Goal: Information Seeking & Learning: Learn about a topic

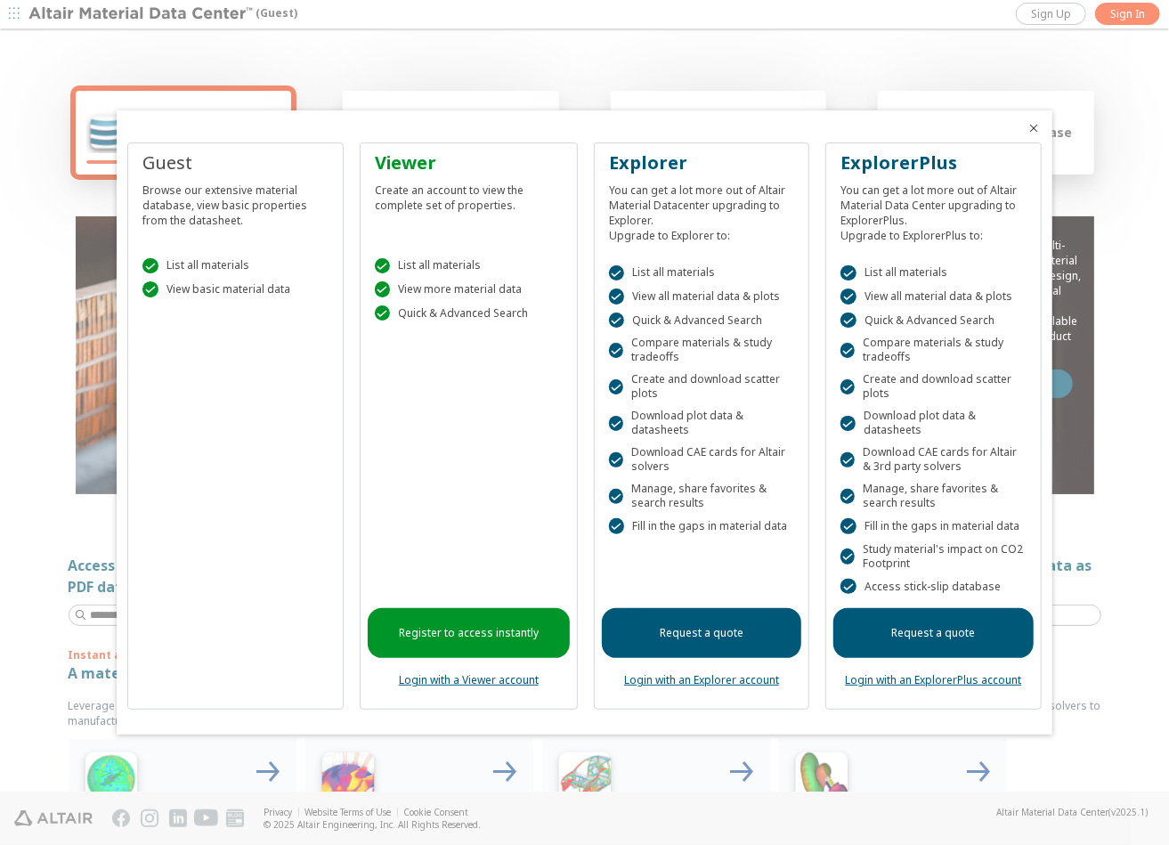
click at [1038, 125] on icon "Close" at bounding box center [1035, 128] width 14 height 14
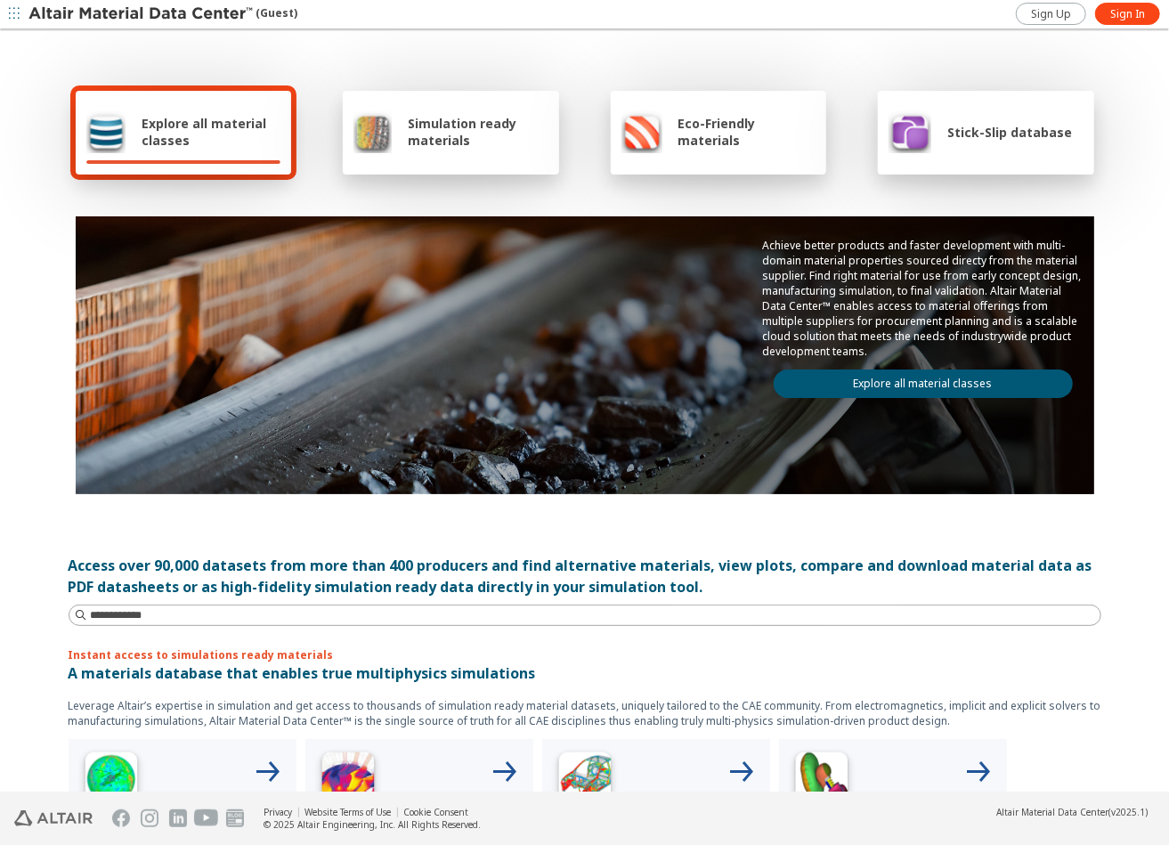
click at [126, 128] on div "Explore all material classes" at bounding box center [183, 131] width 195 height 43
click at [936, 386] on link "Explore all material classes" at bounding box center [923, 384] width 299 height 28
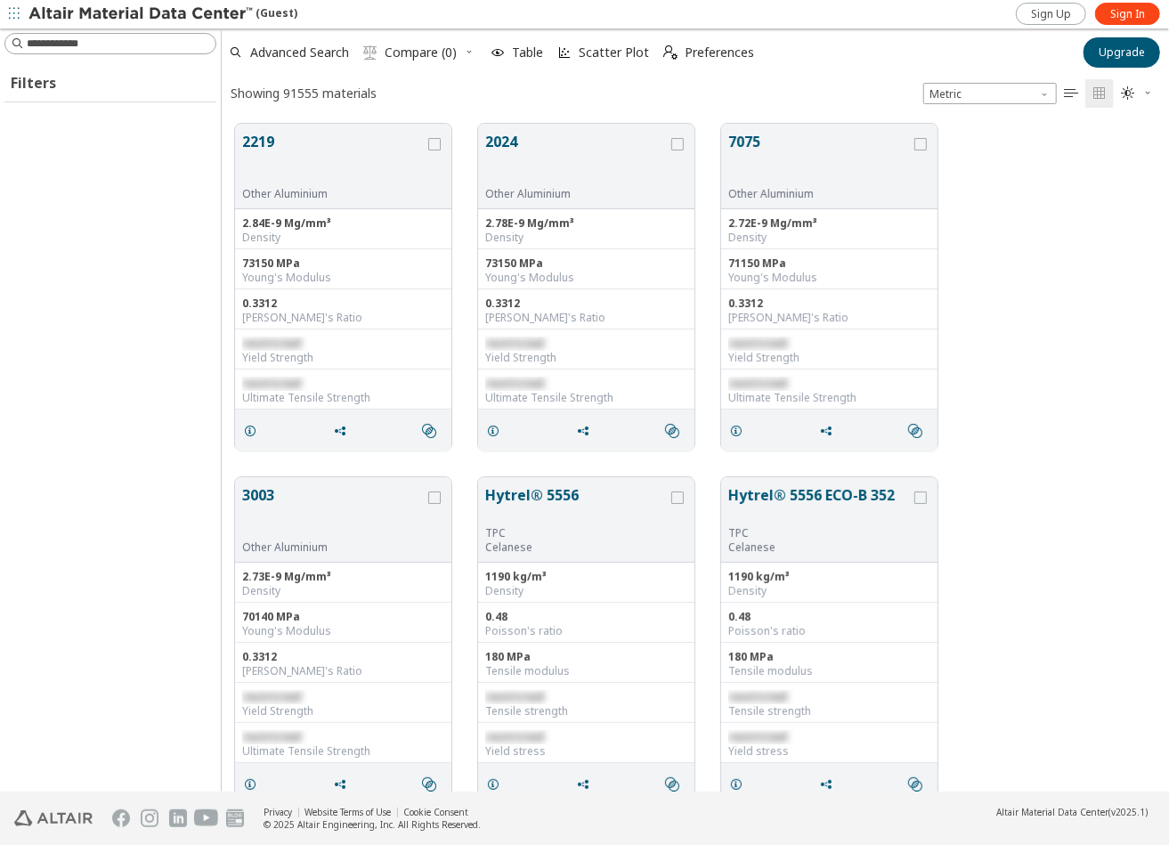
scroll to position [668, 933]
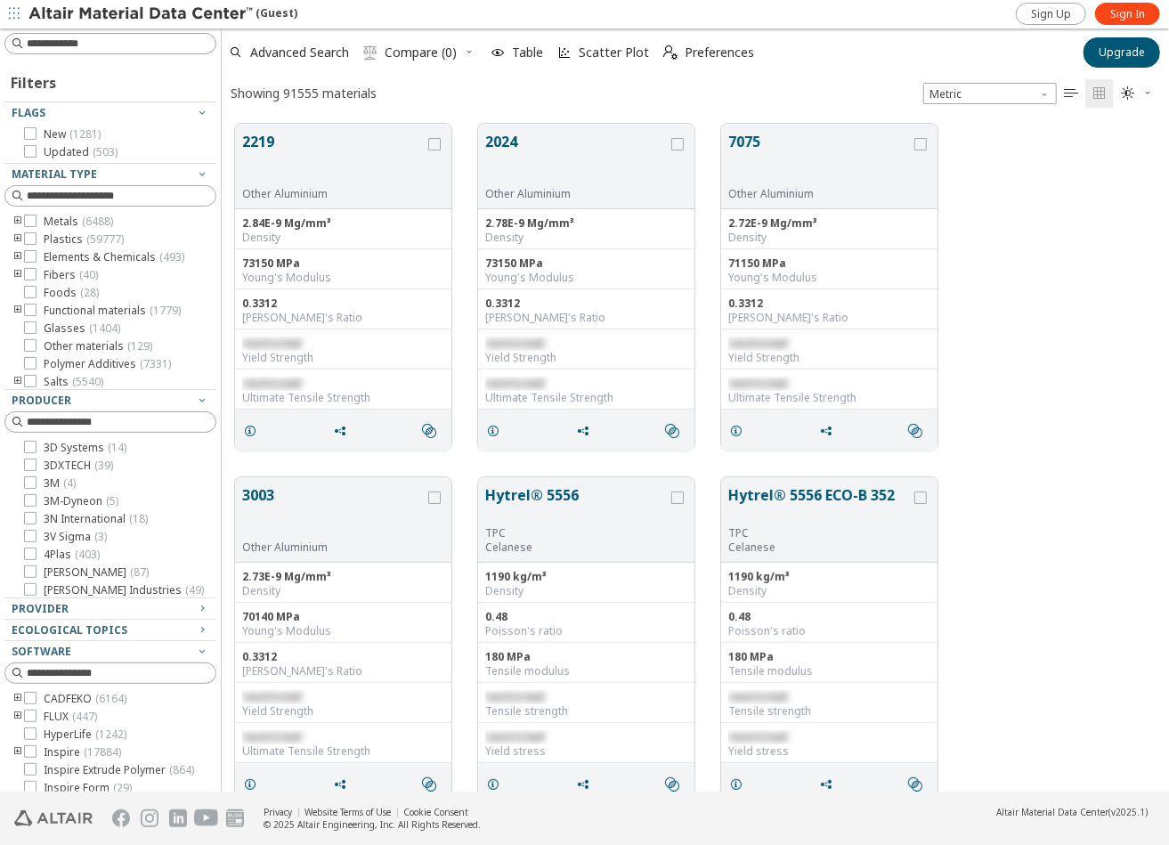
click at [15, 220] on icon "toogle group" at bounding box center [18, 222] width 12 height 14
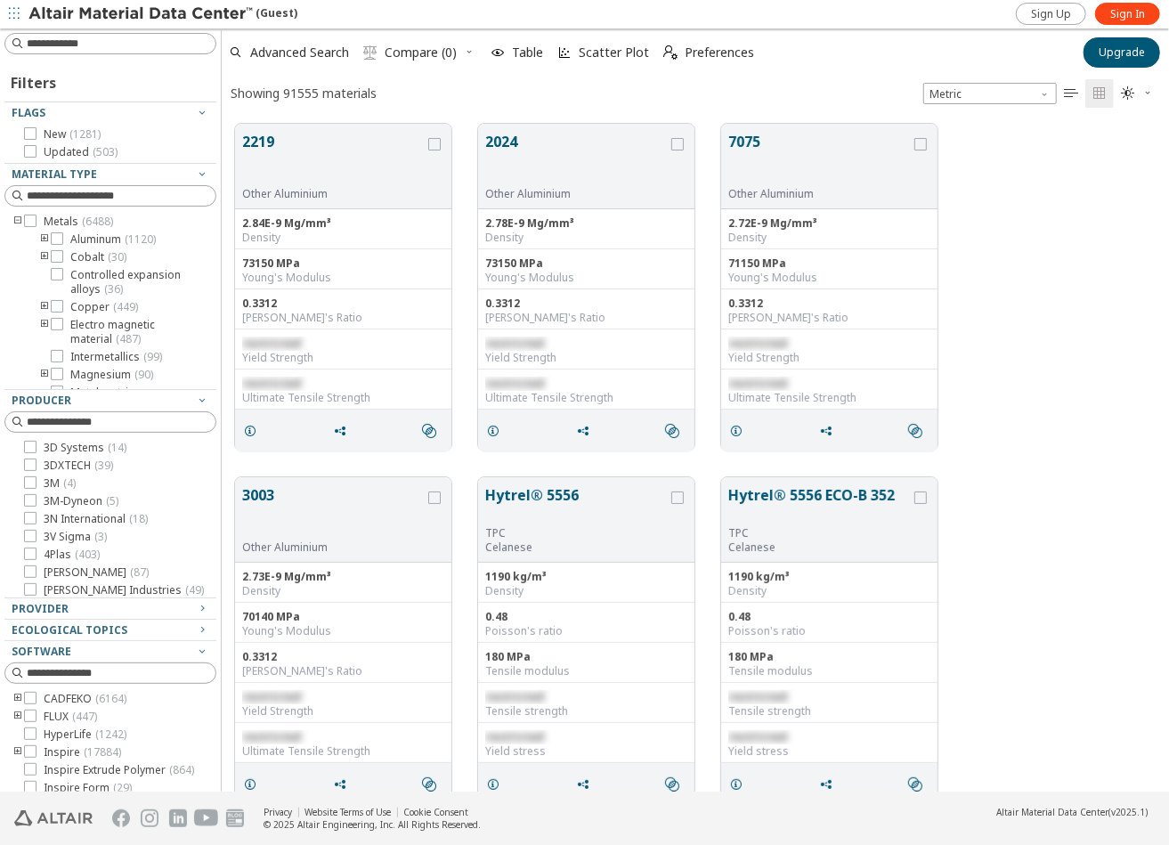
click at [41, 240] on icon "toogle group" at bounding box center [44, 239] width 12 height 14
click at [110, 238] on span "2xxx ( 285 )" at bounding box center [122, 239] width 51 height 14
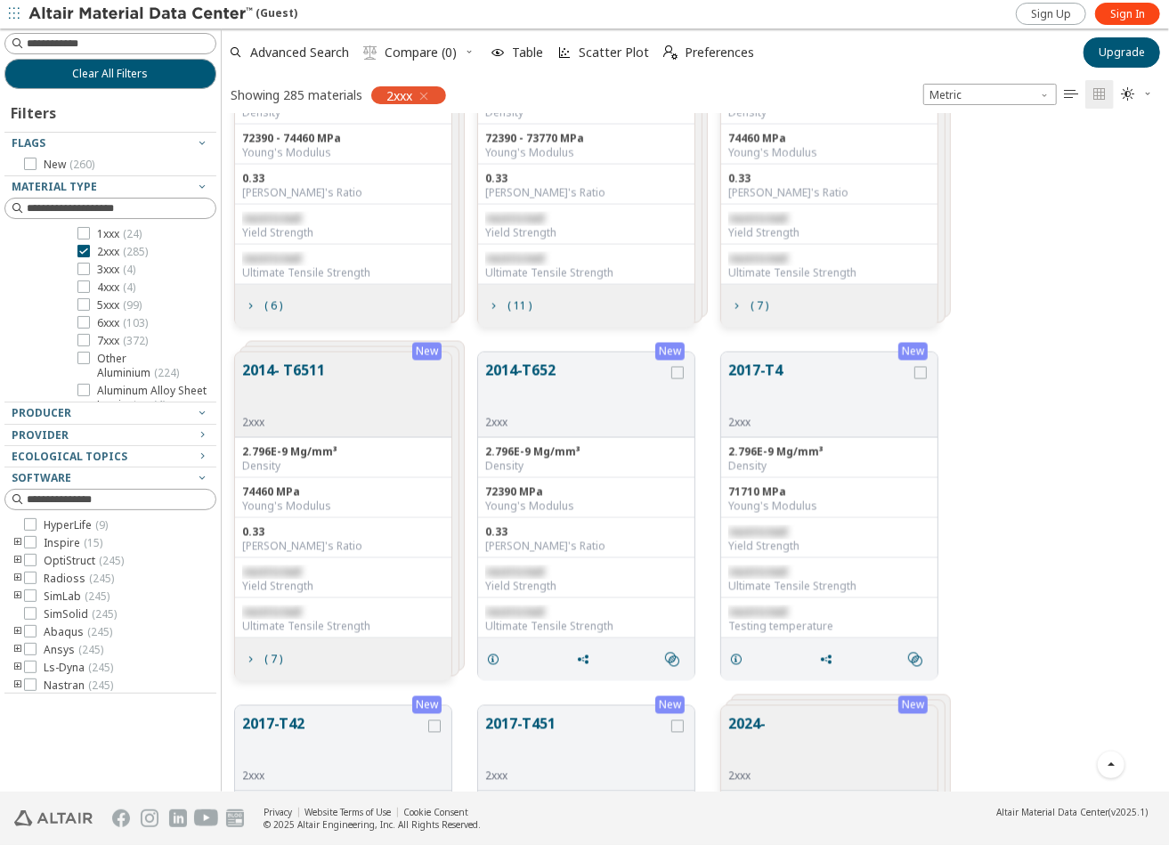
scroll to position [1718, 0]
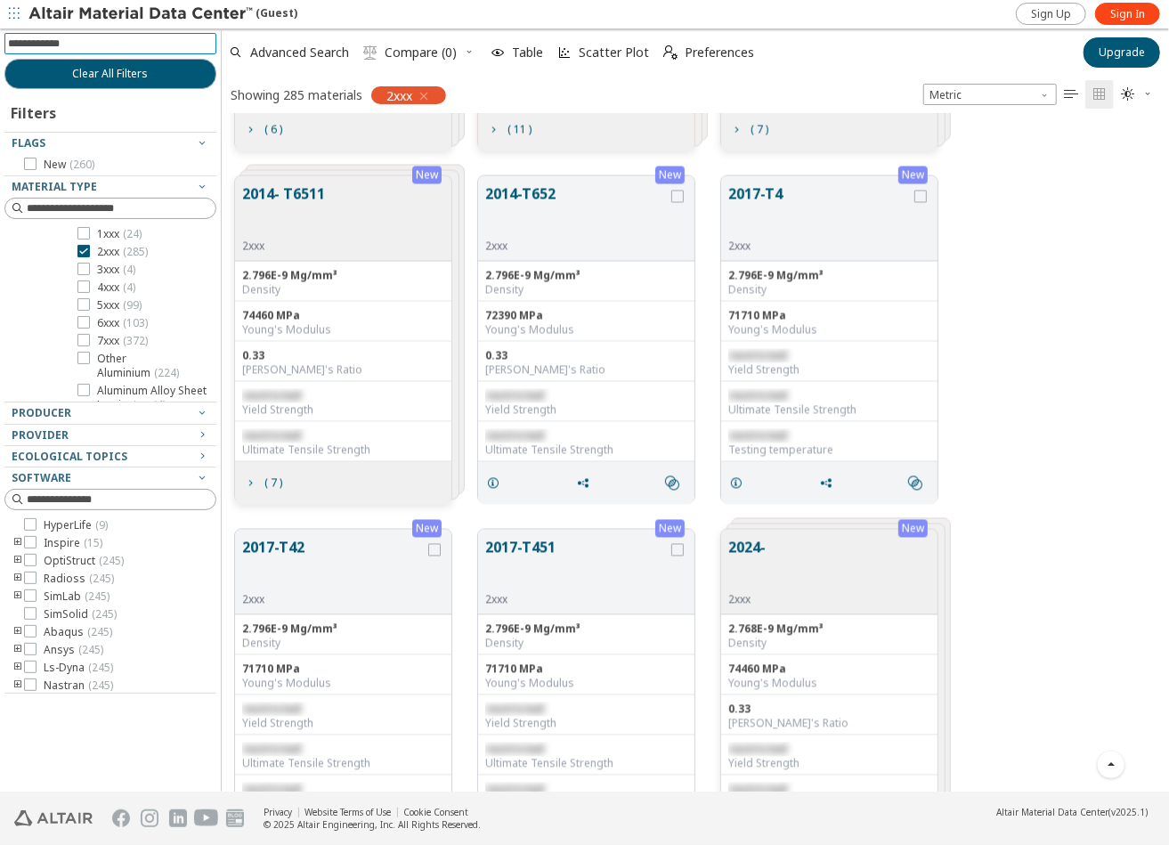
click at [73, 45] on input at bounding box center [112, 44] width 208 height 20
type input "****"
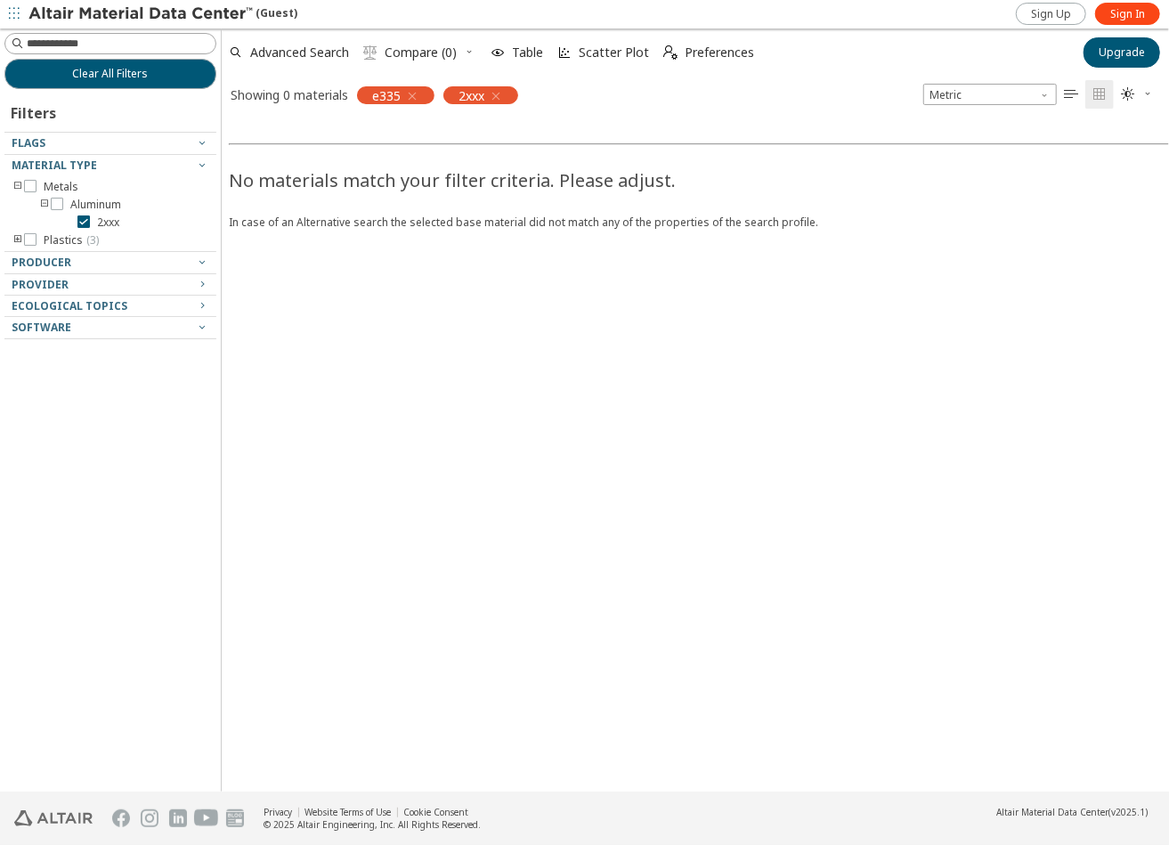
click at [501, 94] on icon "button" at bounding box center [496, 96] width 14 height 14
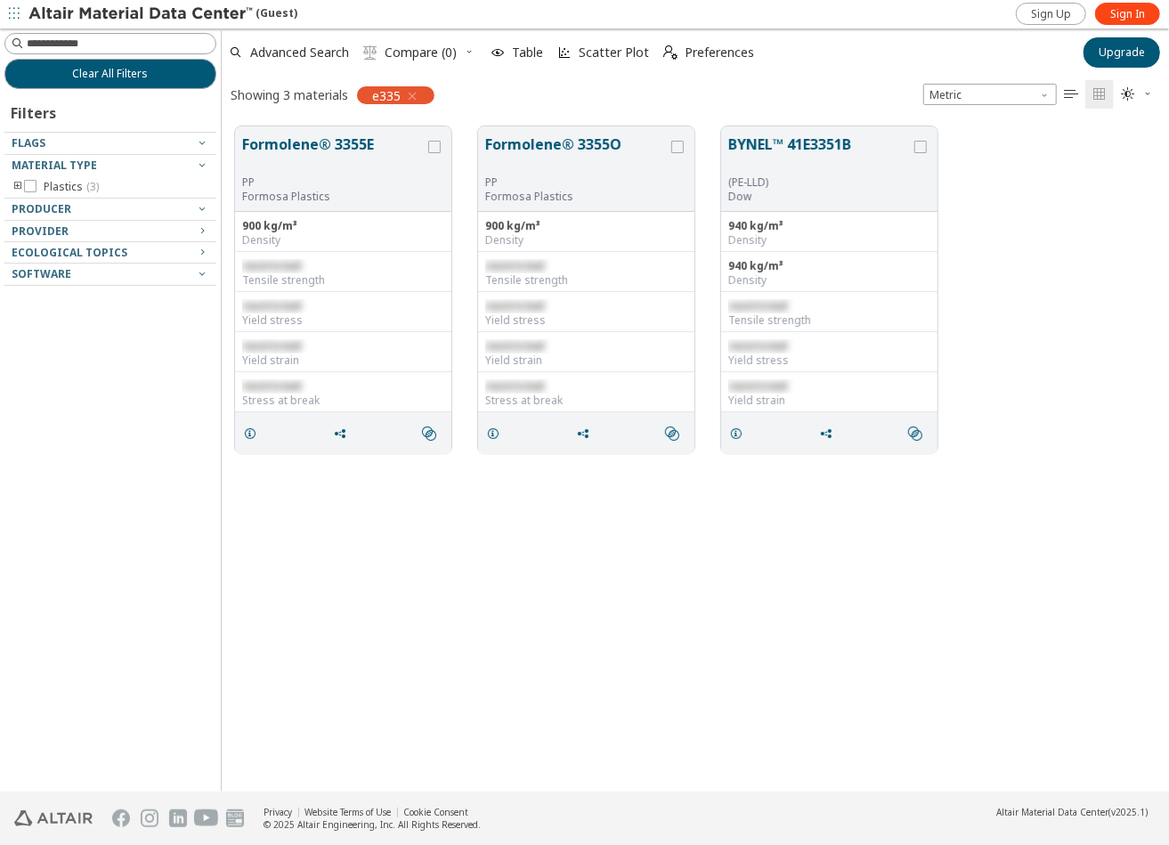
scroll to position [665, 933]
click at [311, 139] on button "Formolene® 3355E" at bounding box center [333, 155] width 183 height 42
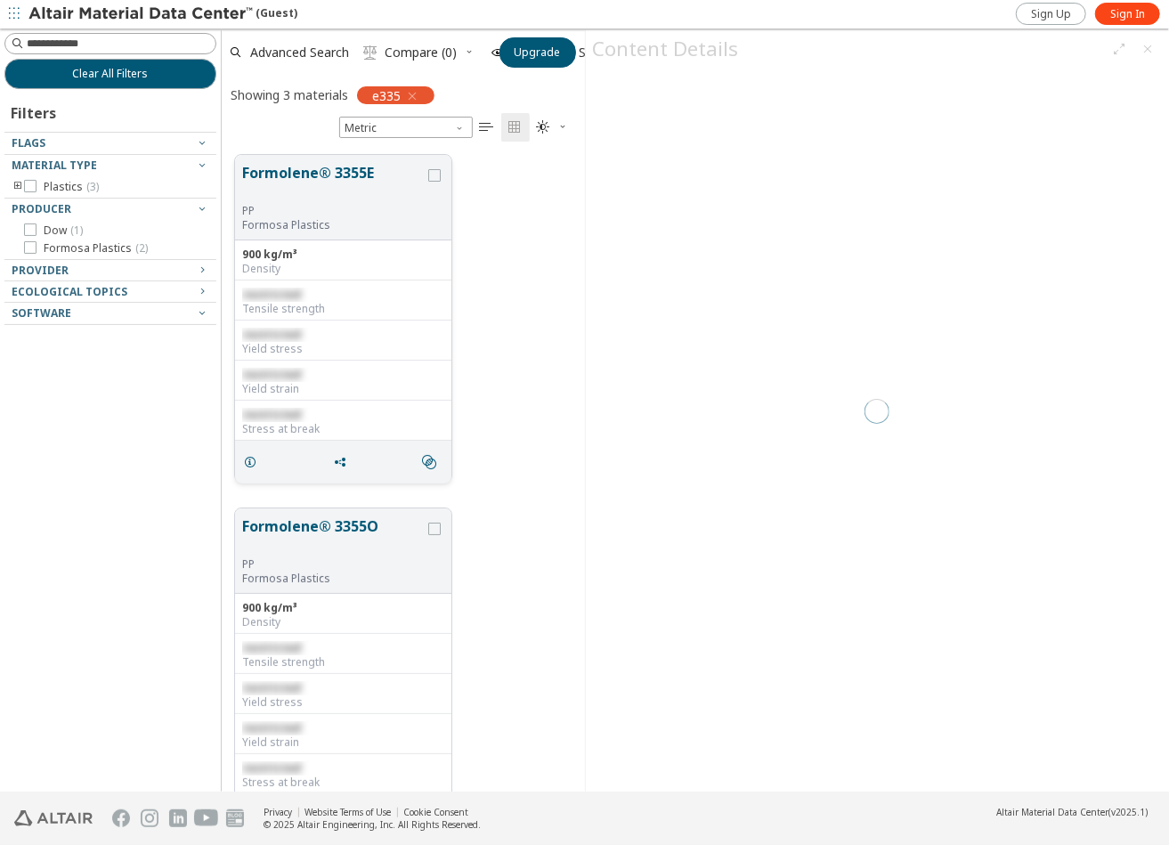
scroll to position [14, 14]
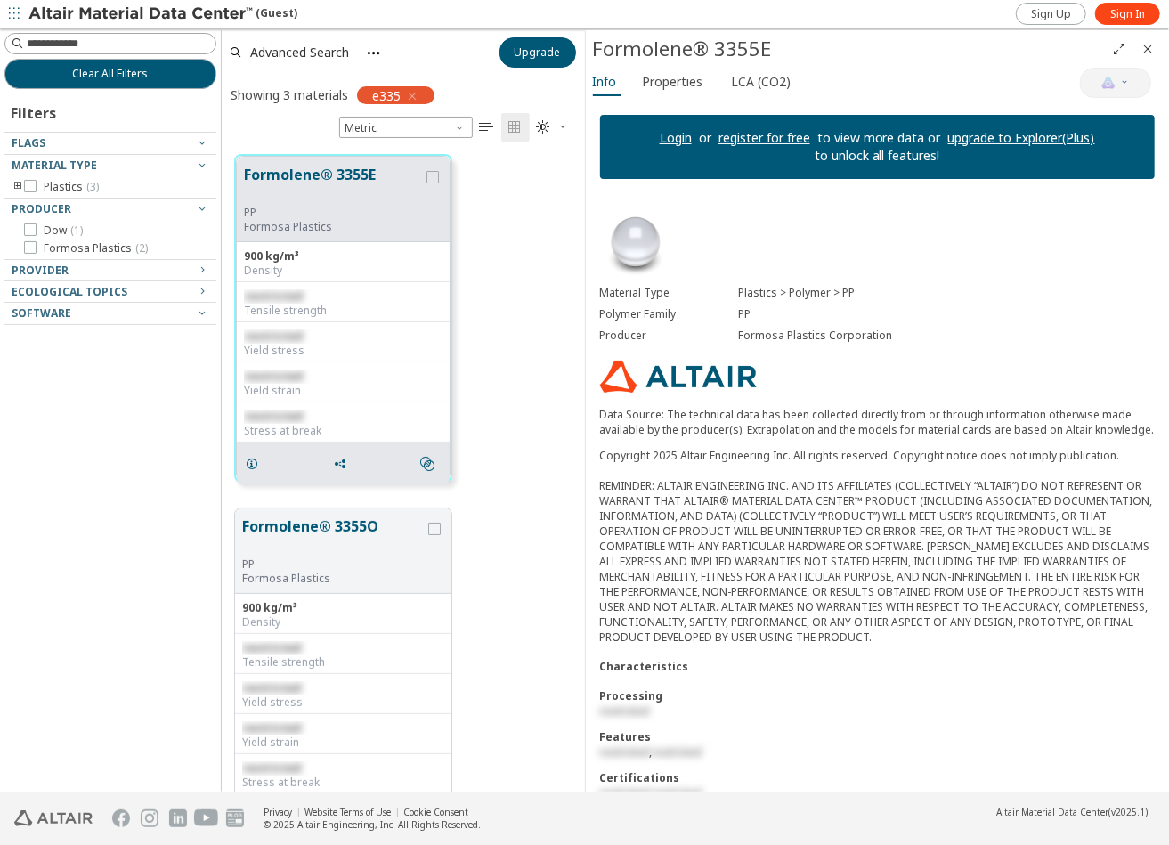
scroll to position [91, 0]
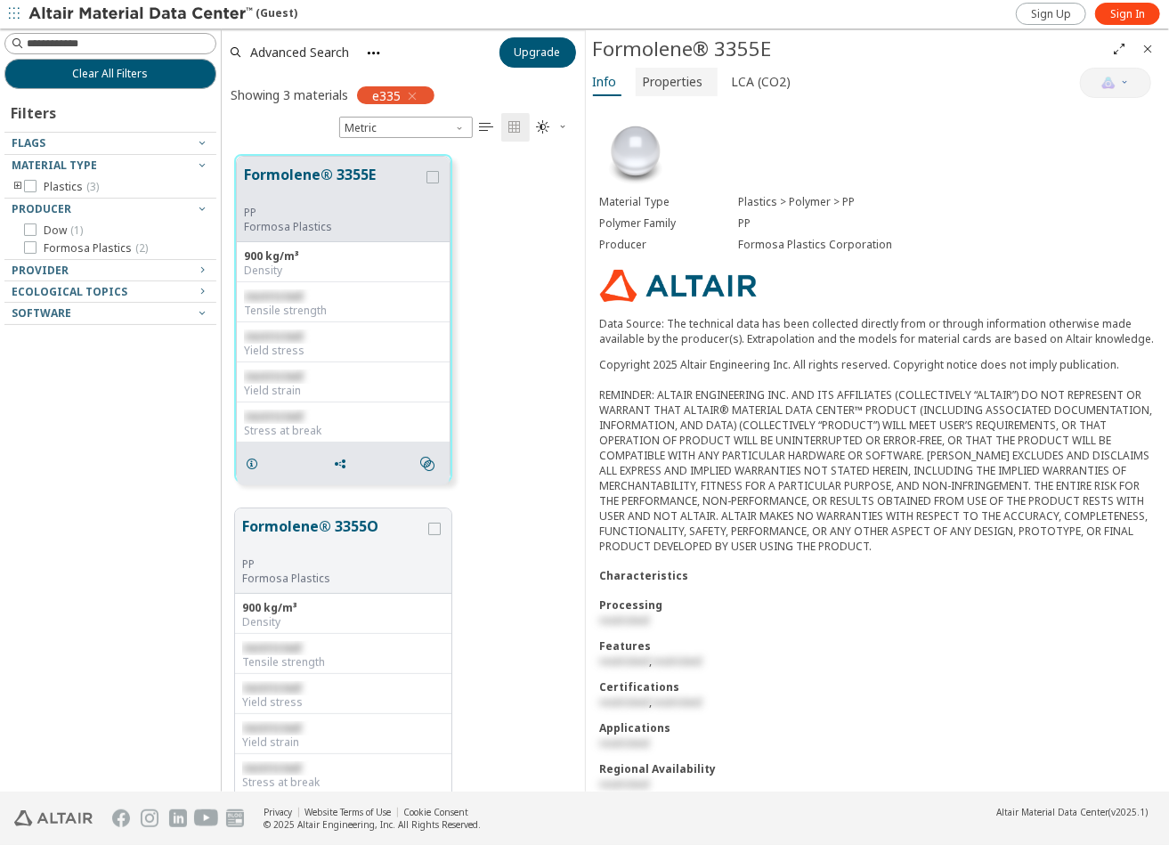
click at [688, 85] on span "Properties" at bounding box center [673, 82] width 61 height 28
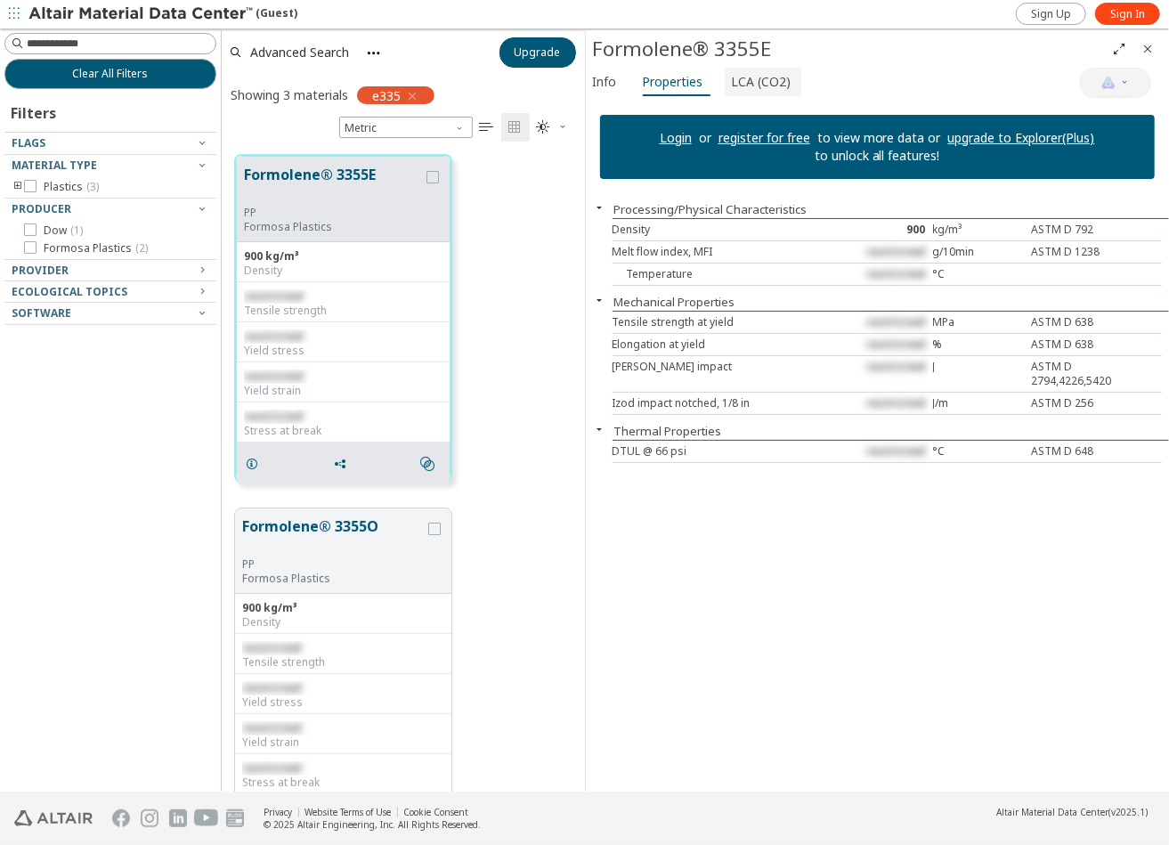
click at [769, 77] on span "LCA (CO2)" at bounding box center [762, 82] width 60 height 28
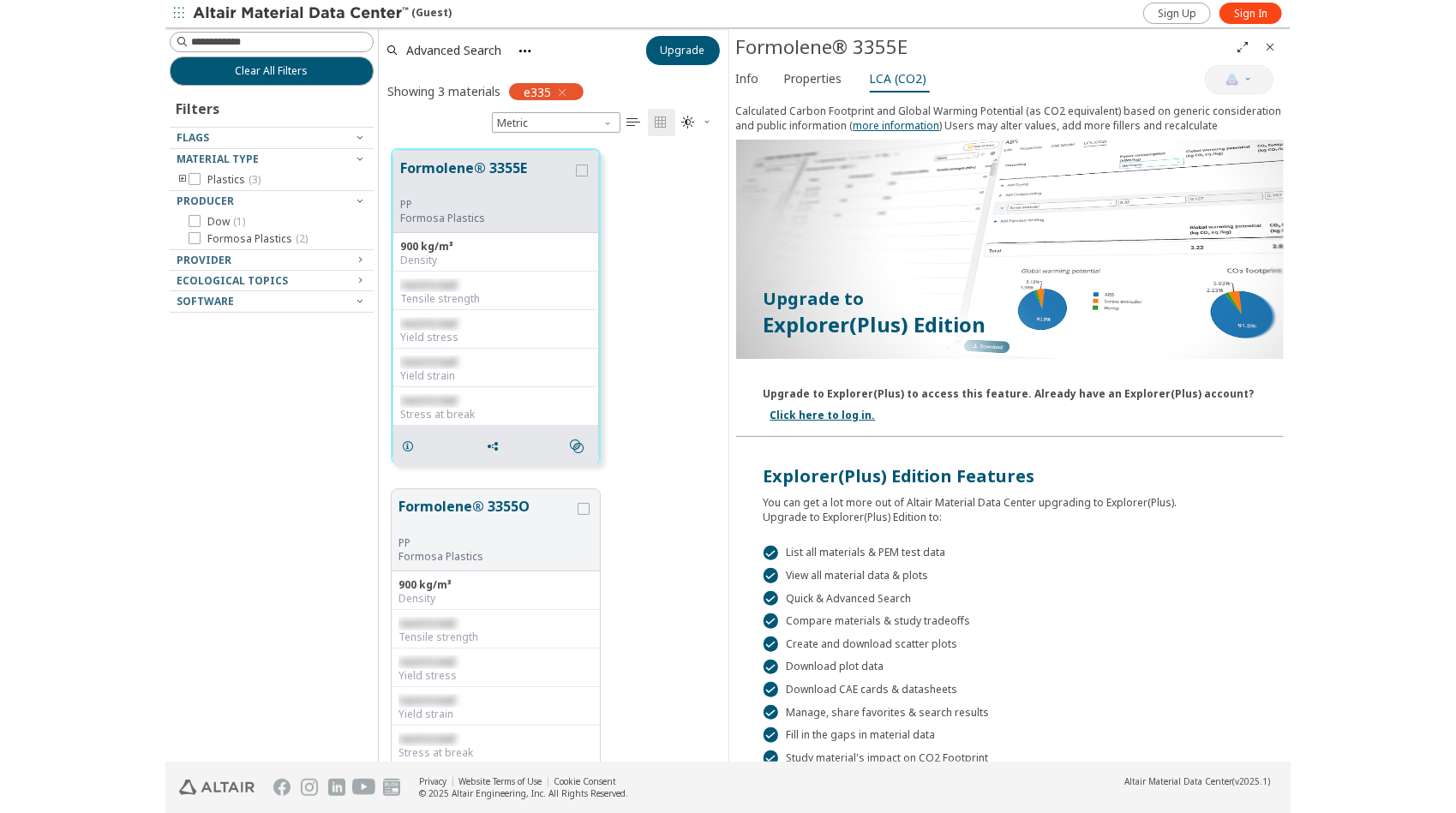
scroll to position [73, 0]
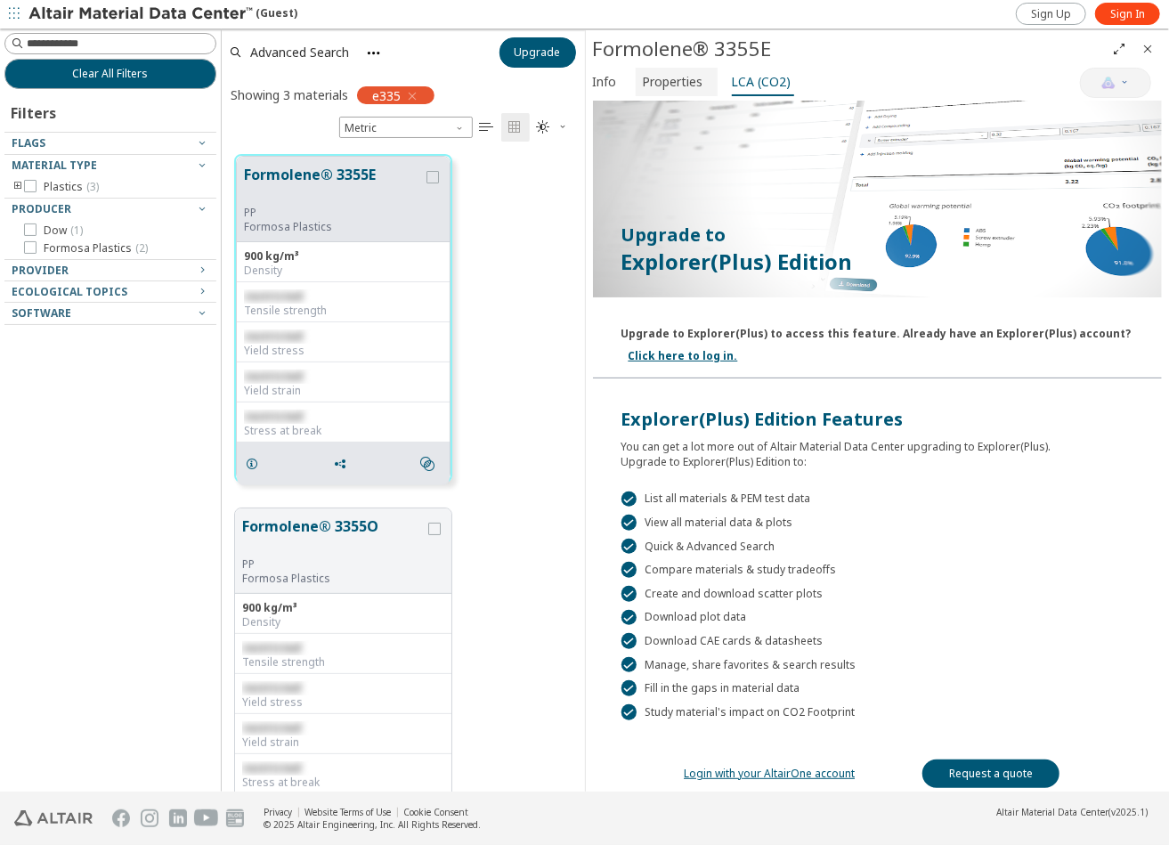
click at [663, 74] on span "Properties" at bounding box center [673, 82] width 61 height 28
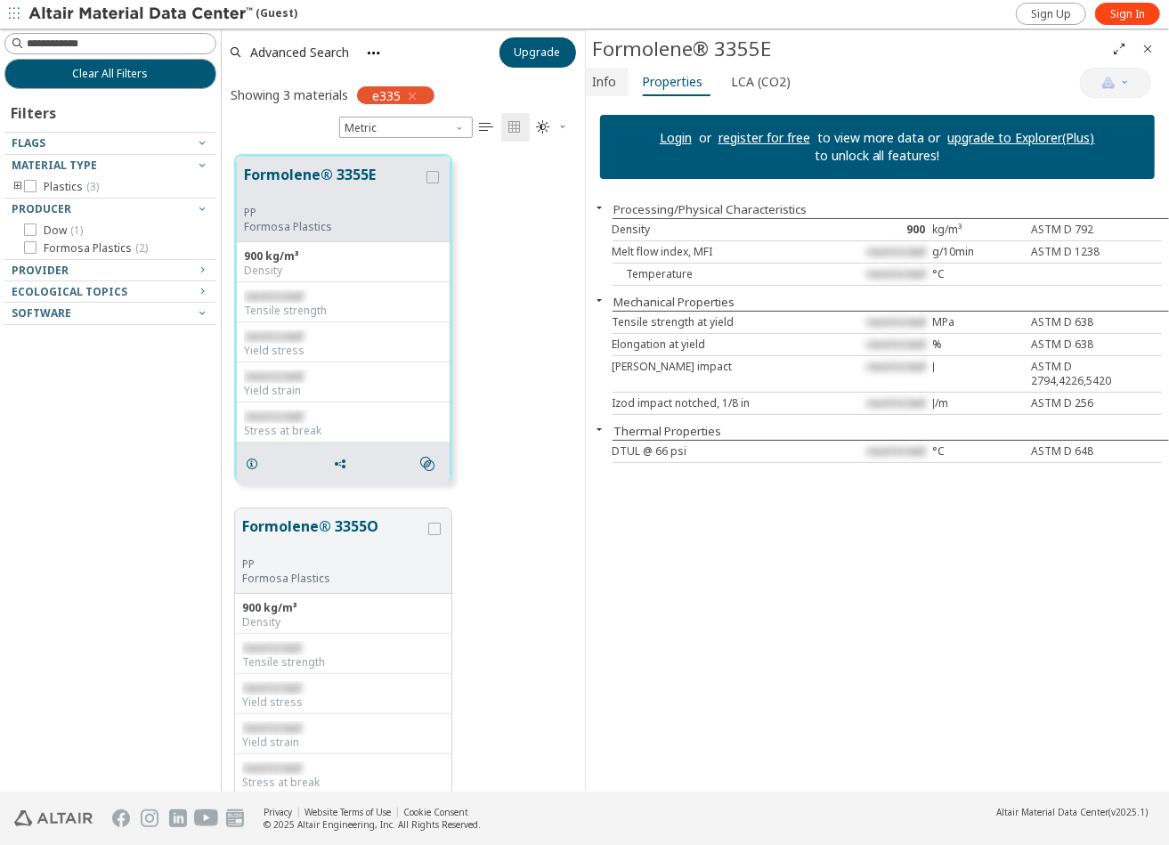
click at [607, 81] on span "Info" at bounding box center [605, 82] width 24 height 28
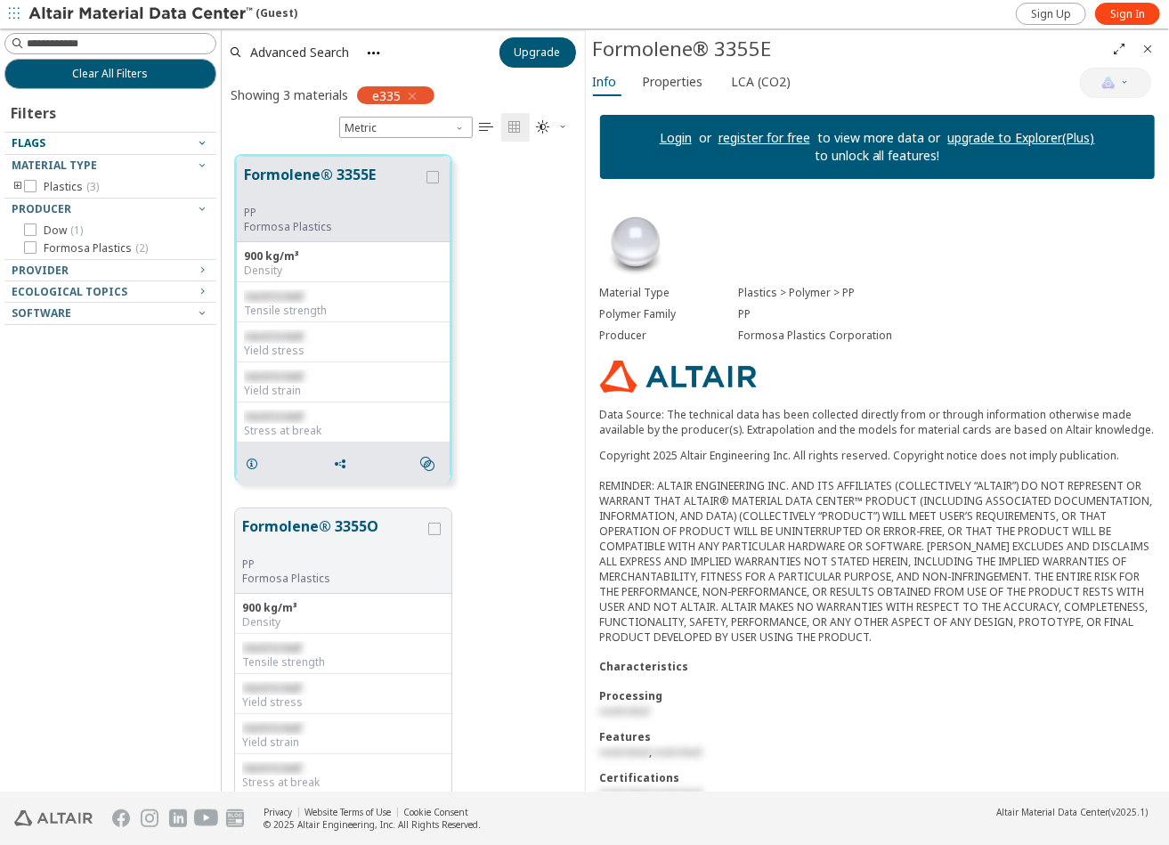
click at [35, 137] on span "Flags" at bounding box center [29, 142] width 34 height 15
click at [71, 289] on span "Ecological Topics" at bounding box center [70, 290] width 116 height 15
click at [201, 296] on div at bounding box center [105, 297] width 203 height 9
click at [207, 305] on icon "button" at bounding box center [202, 312] width 14 height 14
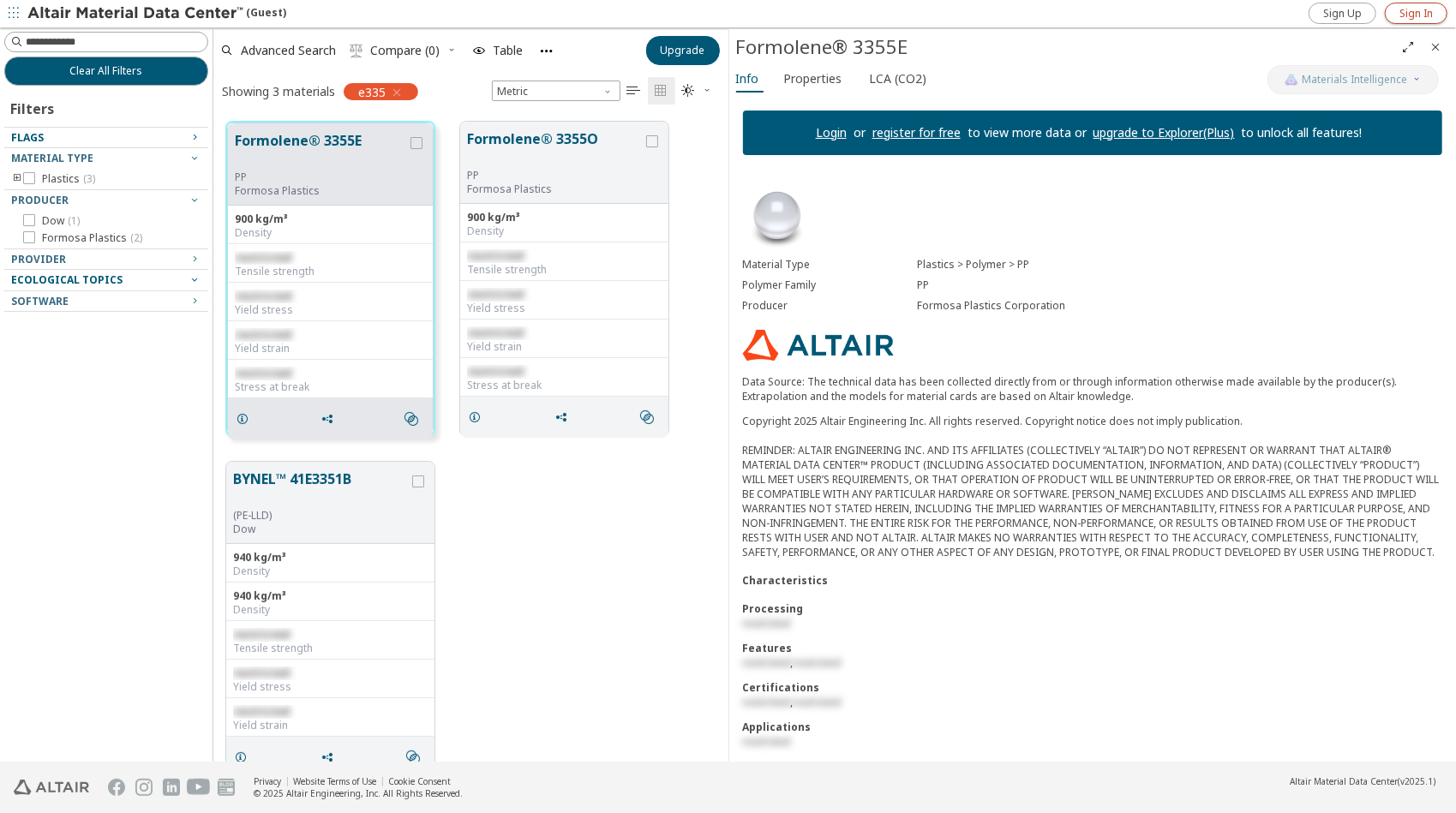
scroll to position [640, 501]
